Goal: Task Accomplishment & Management: Manage account settings

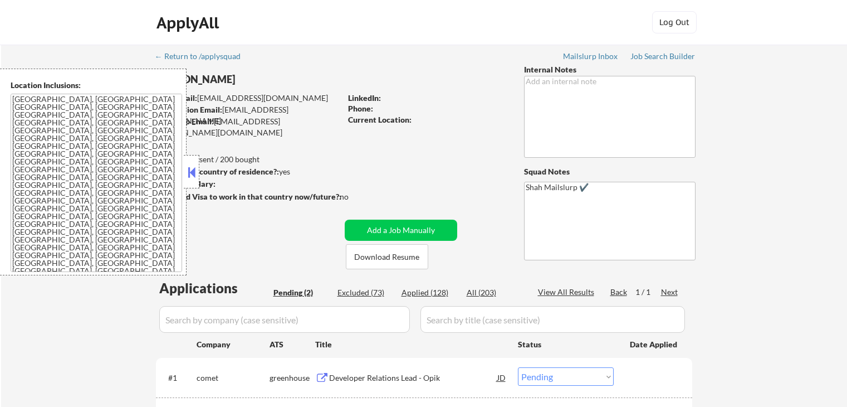
select select ""pending""
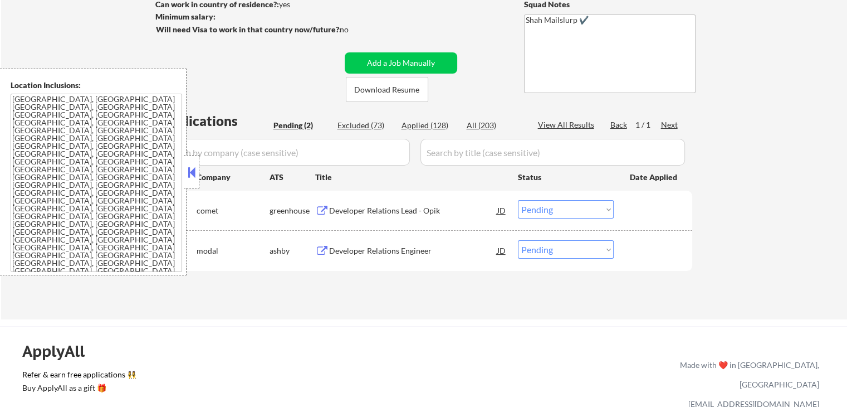
click at [327, 206] on button at bounding box center [322, 210] width 14 height 11
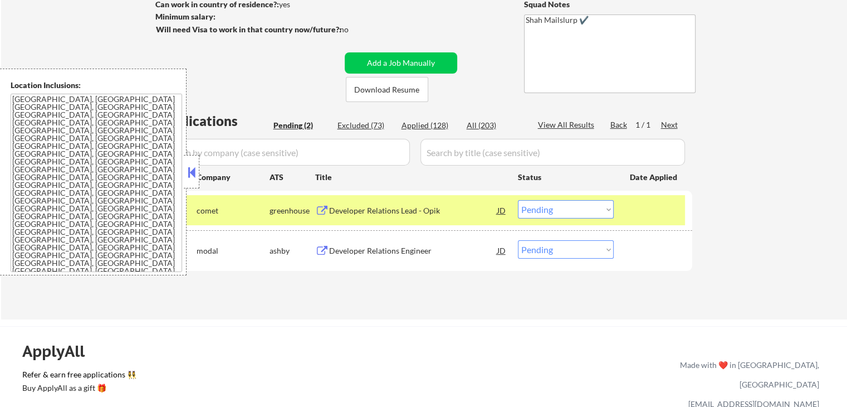
click at [323, 250] on button at bounding box center [322, 251] width 14 height 11
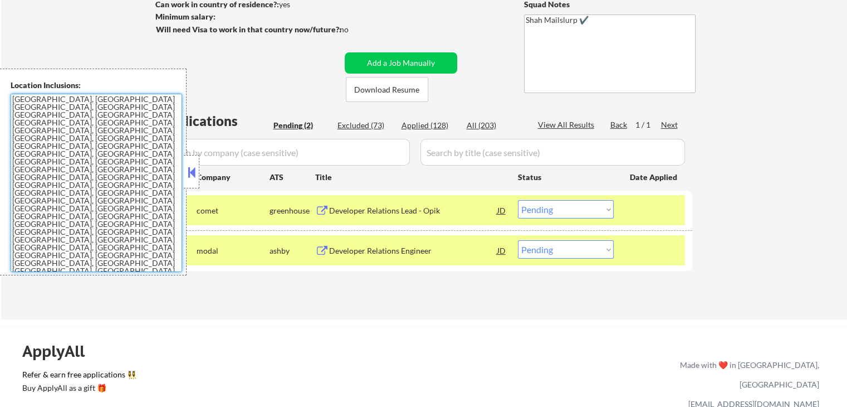
click at [542, 209] on select "Choose an option... Pending Applied Excluded (Questions) Excluded (Expired) Exc…" at bounding box center [566, 209] width 96 height 18
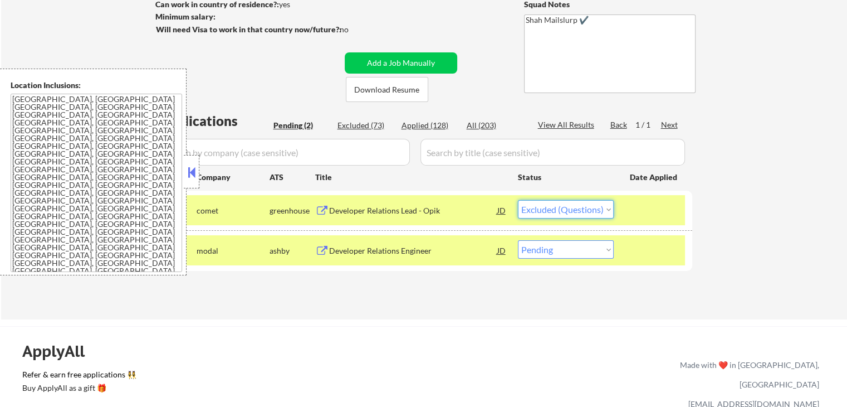
click at [518, 200] on select "Choose an option... Pending Applied Excluded (Questions) Excluded (Expired) Exc…" at bounding box center [566, 209] width 96 height 18
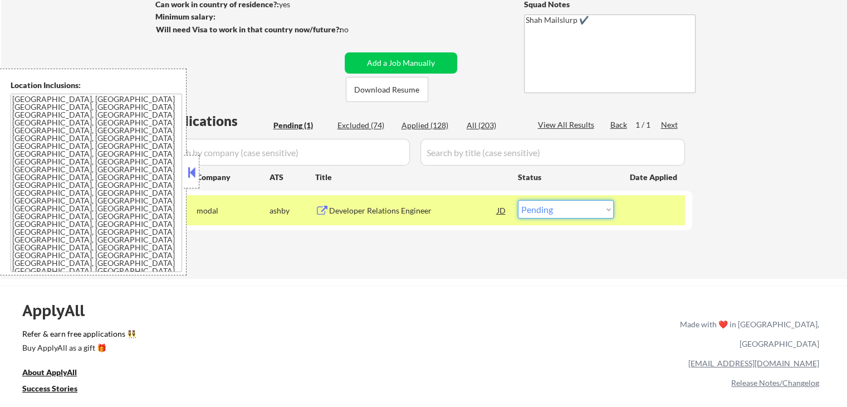
click at [562, 219] on div "#1 modal [PERSON_NAME] Relations Engineer JD Choose an option... Pending Applie…" at bounding box center [422, 210] width 526 height 30
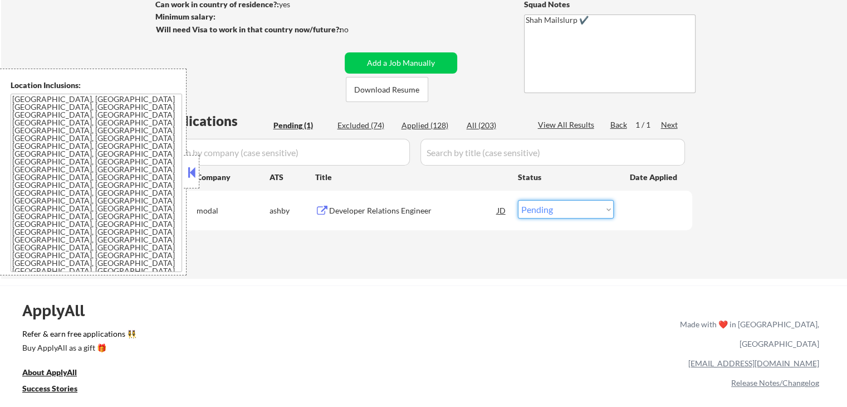
select select ""applied""
click at [518, 200] on select "Choose an option... Pending Applied Excluded (Questions) Excluded (Expired) Exc…" at bounding box center [566, 209] width 96 height 18
